Goal: Task Accomplishment & Management: Use online tool/utility

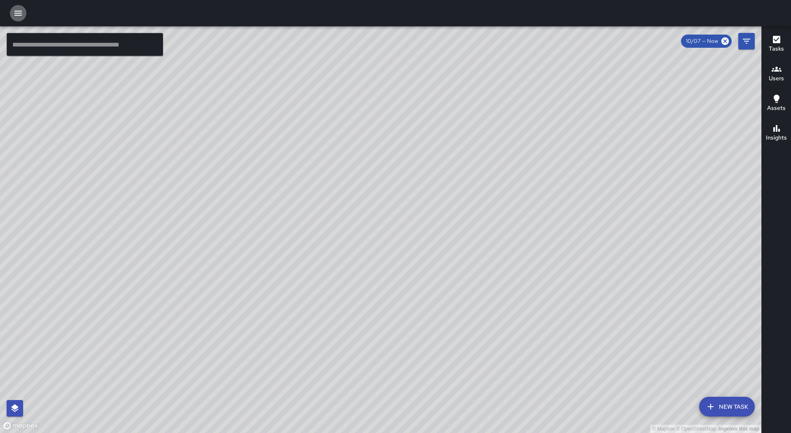
click at [22, 15] on icon "button" at bounding box center [18, 13] width 10 height 10
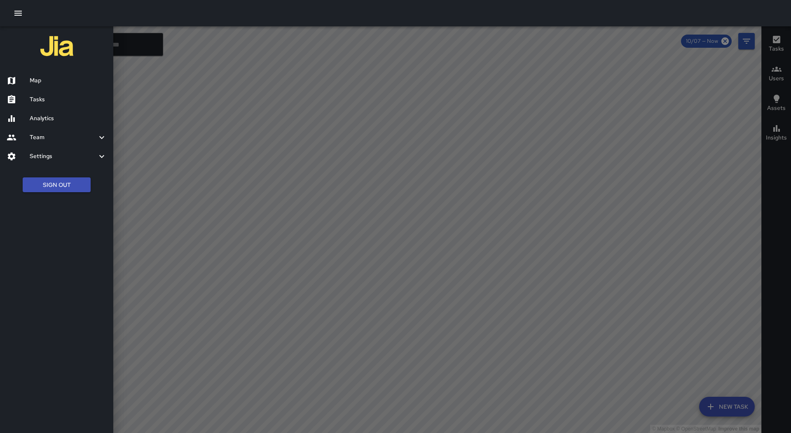
click at [45, 99] on h6 "Tasks" at bounding box center [68, 99] width 77 height 9
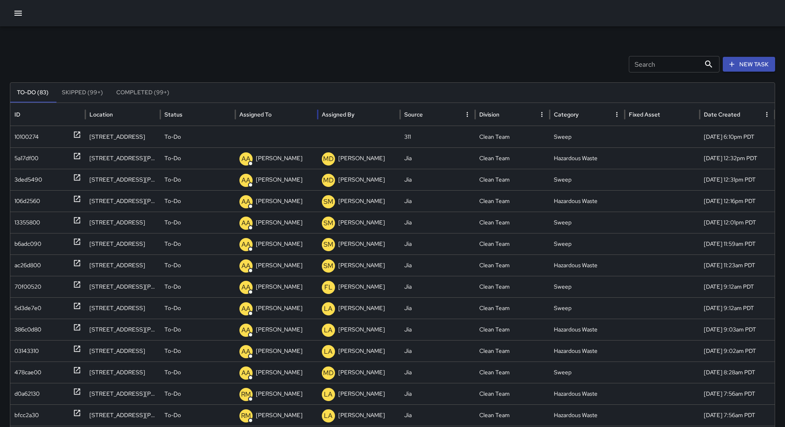
click at [285, 108] on div "Assigned To" at bounding box center [276, 114] width 74 height 23
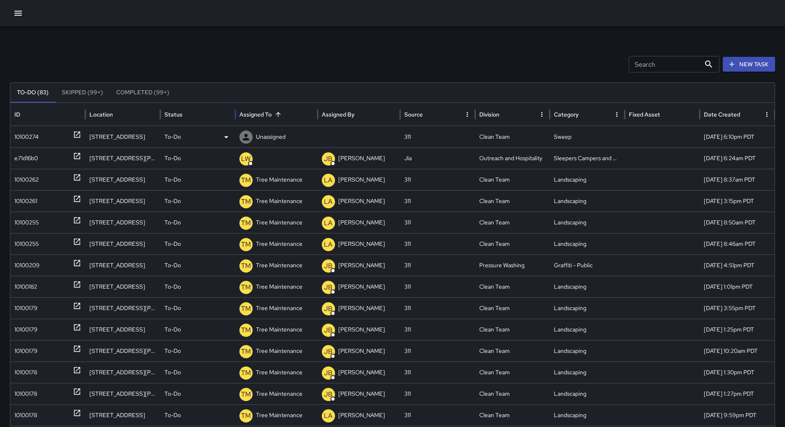
click at [16, 131] on div "10100274" at bounding box center [26, 137] width 24 height 21
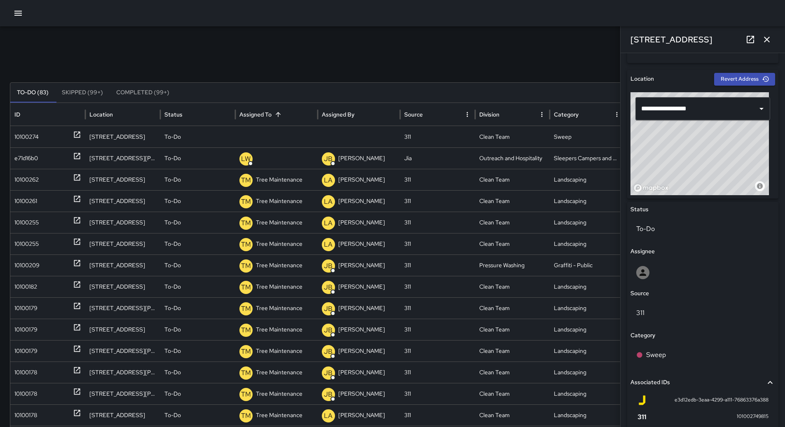
scroll to position [330, 0]
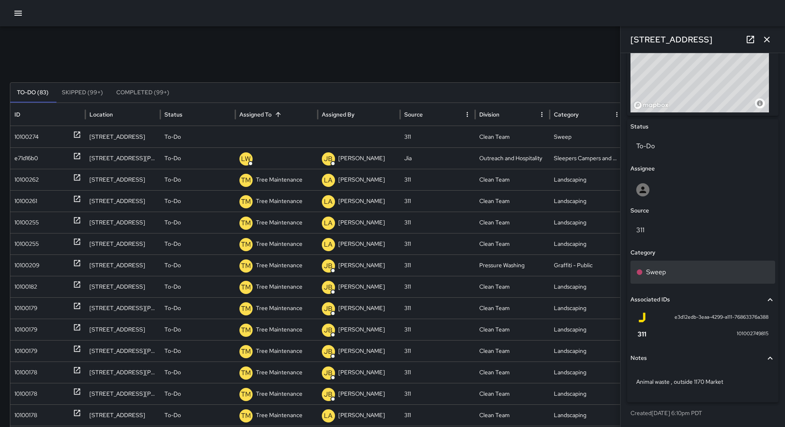
click at [662, 268] on p "Sweep" at bounding box center [656, 272] width 20 height 10
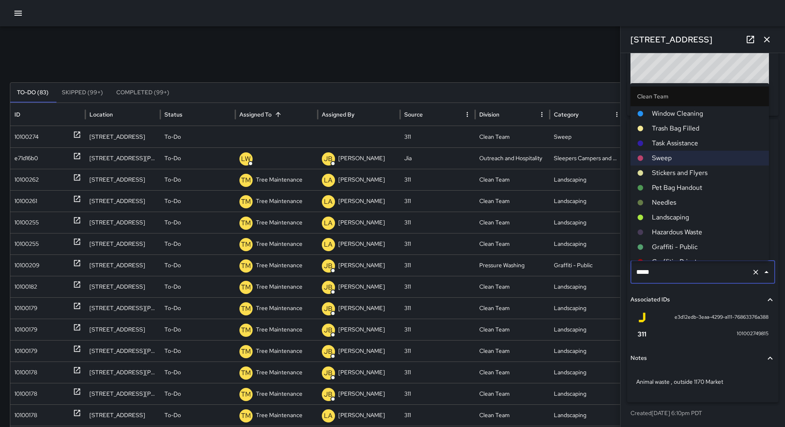
click at [686, 227] on span "Hazardous Waste" at bounding box center [707, 232] width 110 height 10
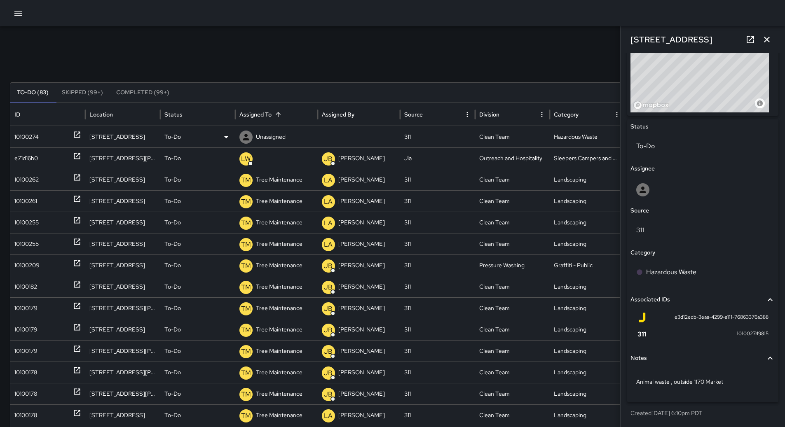
click at [272, 137] on p "Unassigned" at bounding box center [271, 137] width 30 height 21
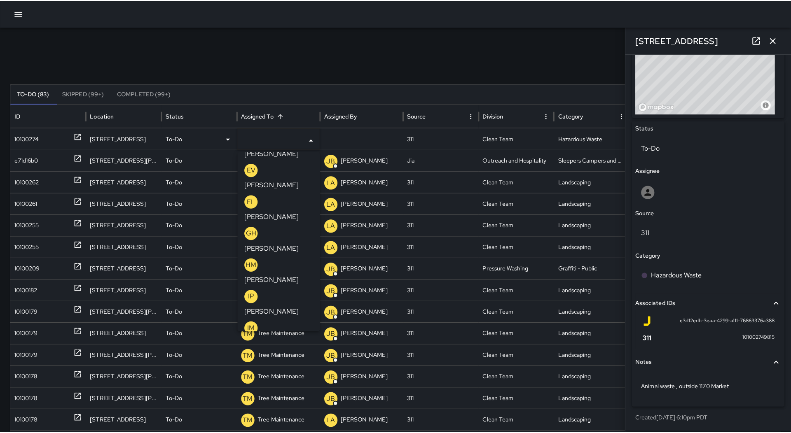
scroll to position [577, 0]
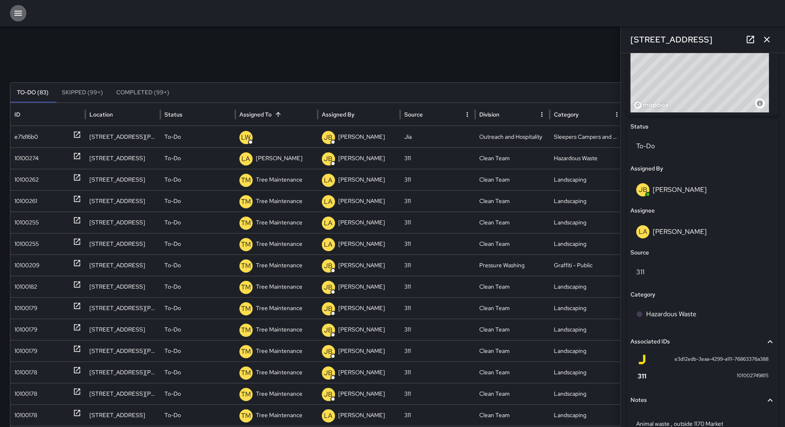
click at [21, 13] on icon "button" at bounding box center [18, 13] width 10 height 10
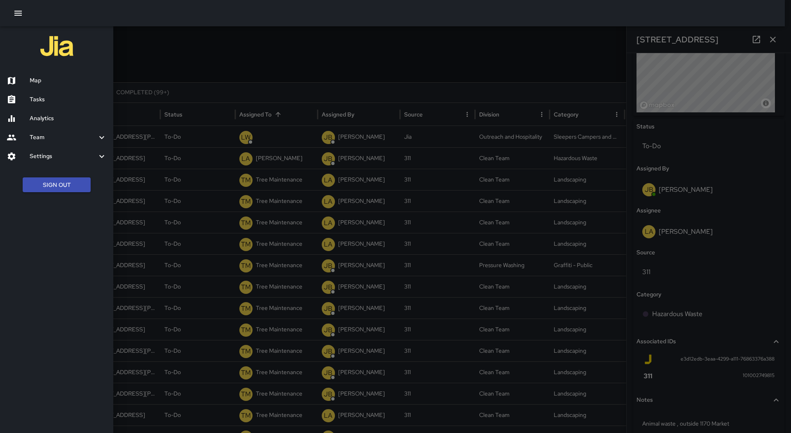
click at [47, 78] on h6 "Map" at bounding box center [68, 80] width 77 height 9
